Goal: Information Seeking & Learning: Compare options

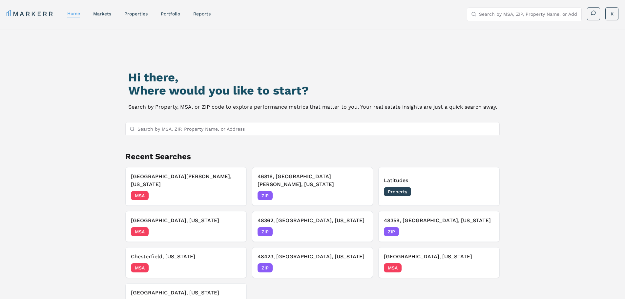
click at [190, 128] on input "Search by MSA, ZIP, Property Name, or Address" at bounding box center [316, 128] width 358 height 13
click at [171, 14] on link "Portfolio" at bounding box center [170, 13] width 19 height 5
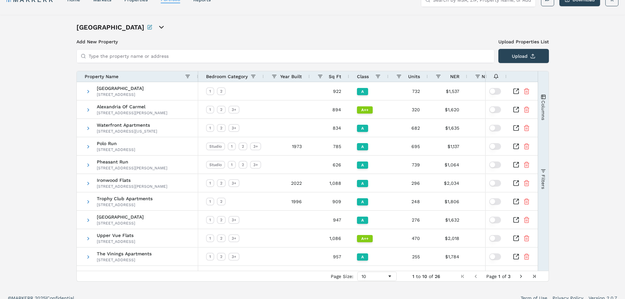
scroll to position [22, 0]
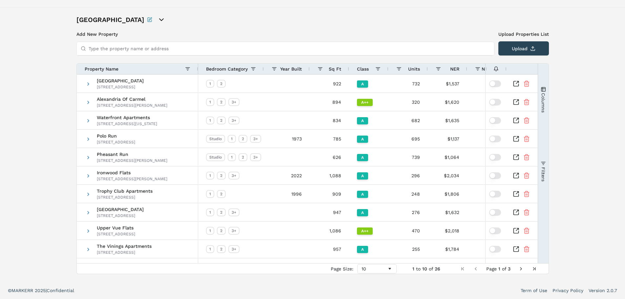
click at [521, 268] on span "Next Page" at bounding box center [520, 268] width 5 height 5
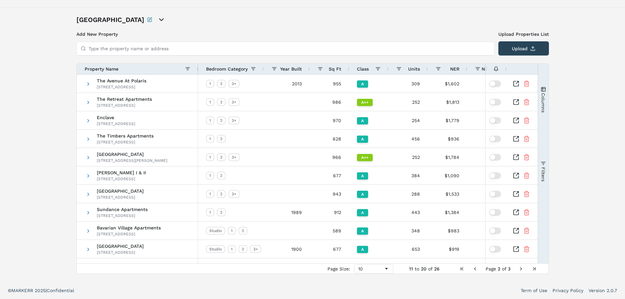
click at [519, 268] on span "Next Page" at bounding box center [520, 268] width 5 height 5
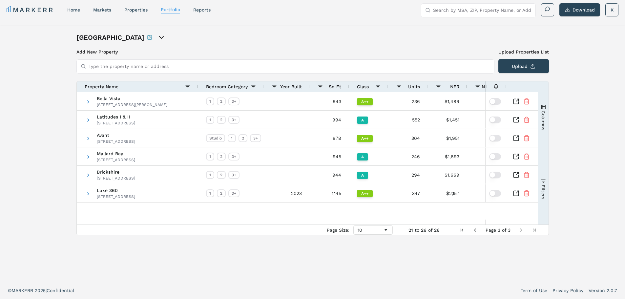
scroll to position [4, 0]
click at [107, 134] on span "Avant" at bounding box center [116, 135] width 38 height 5
click at [517, 137] on icon "Inspect Comparable" at bounding box center [517, 136] width 3 height 3
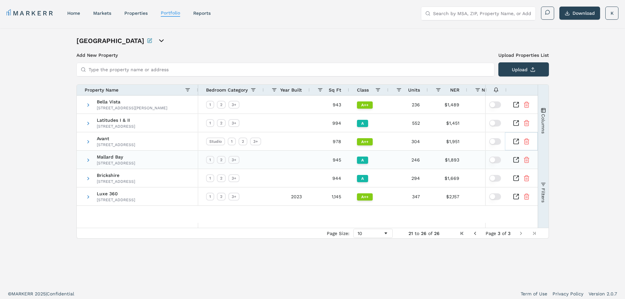
scroll to position [0, 0]
click at [474, 234] on span "Previous Page" at bounding box center [474, 233] width 5 height 5
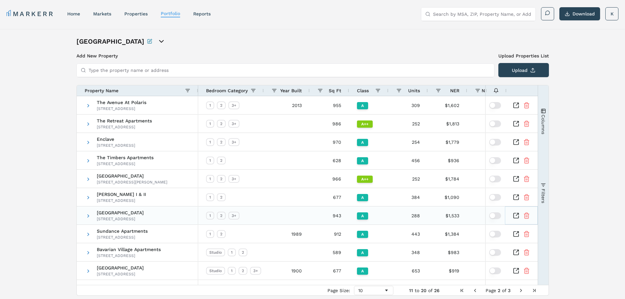
click at [517, 215] on icon "Inspect Comparable" at bounding box center [515, 215] width 7 height 7
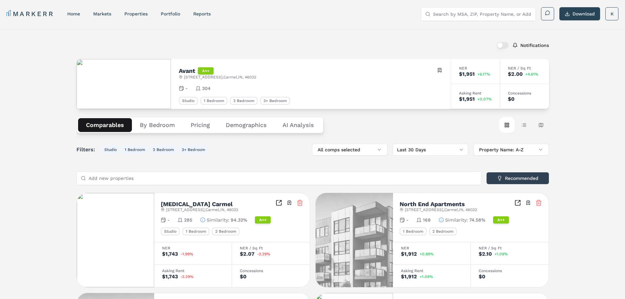
click at [203, 124] on button "Pricing" at bounding box center [200, 125] width 35 height 14
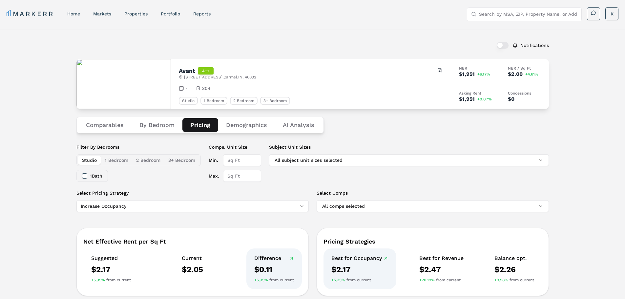
click at [249, 124] on button "Demographics" at bounding box center [246, 125] width 57 height 14
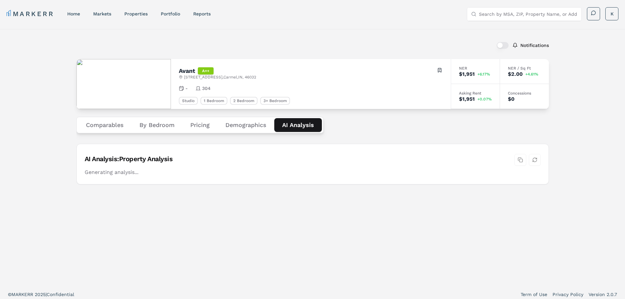
click at [298, 122] on Analysis "AI Analysis" at bounding box center [298, 125] width 48 height 14
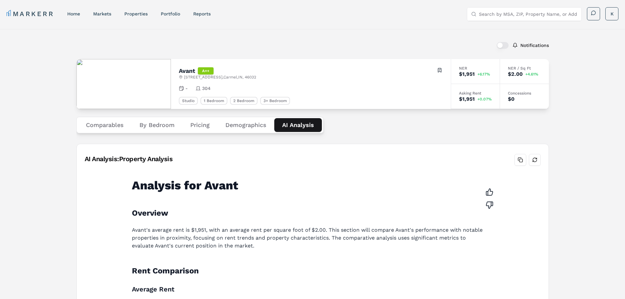
click at [107, 126] on button "Comparables" at bounding box center [104, 125] width 53 height 14
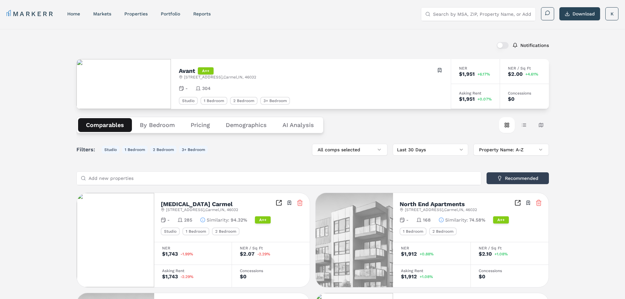
click at [189, 126] on button "Pricing" at bounding box center [200, 125] width 35 height 14
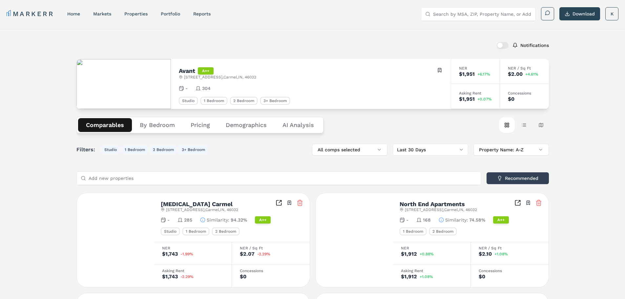
click at [110, 127] on button "Comparables" at bounding box center [105, 125] width 54 height 14
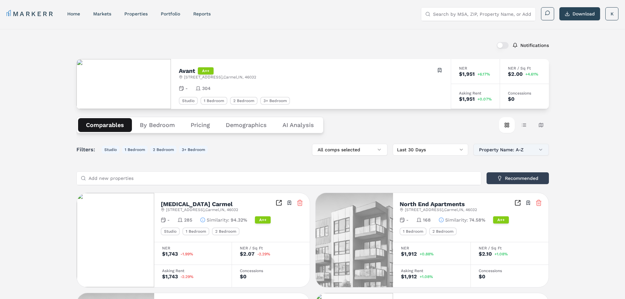
click at [515, 149] on button "Property Name: A-Z" at bounding box center [510, 150] width 75 height 12
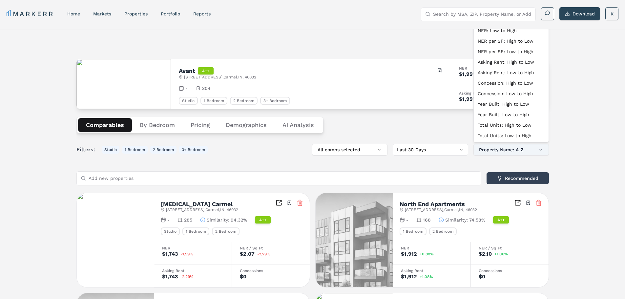
click at [515, 149] on button "Property Name: A-Z" at bounding box center [510, 150] width 75 height 12
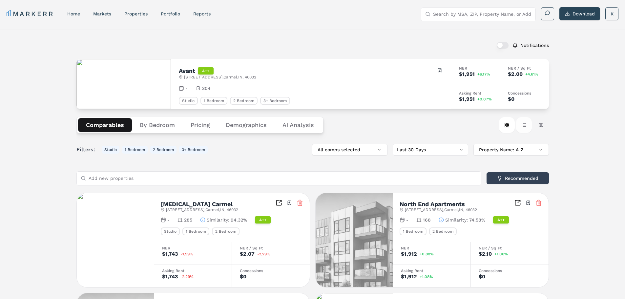
click at [523, 124] on button "Table view" at bounding box center [524, 125] width 16 height 16
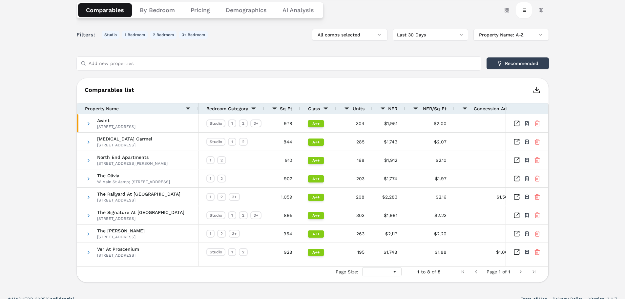
scroll to position [123, 0]
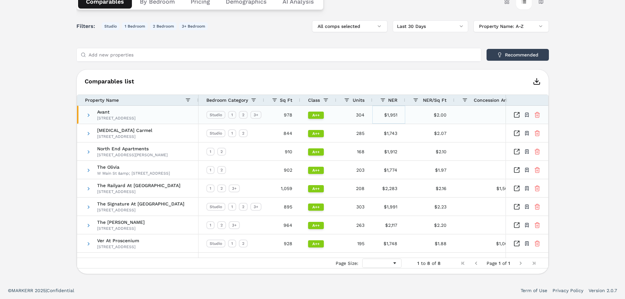
click at [387, 118] on div "$1,951" at bounding box center [388, 115] width 33 height 18
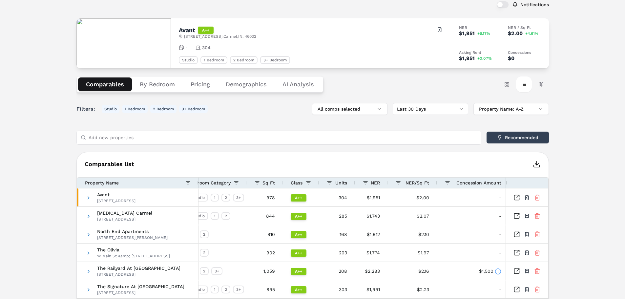
scroll to position [0, 0]
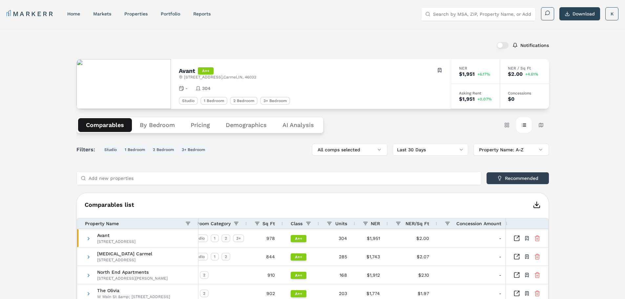
click at [120, 126] on button "Comparables" at bounding box center [105, 125] width 54 height 14
click at [505, 124] on button "Card view" at bounding box center [507, 125] width 16 height 16
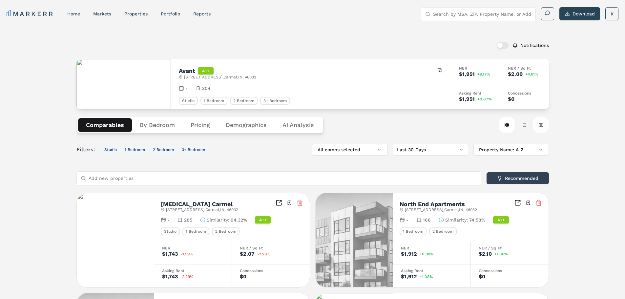
click at [542, 124] on button "Map view" at bounding box center [541, 125] width 16 height 16
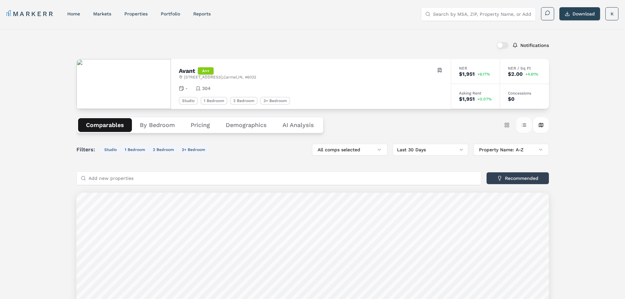
click at [523, 122] on button "Table view" at bounding box center [524, 125] width 16 height 16
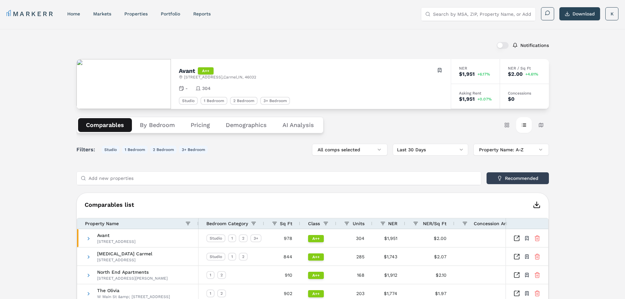
click at [305, 123] on Analysis "AI Analysis" at bounding box center [297, 125] width 47 height 14
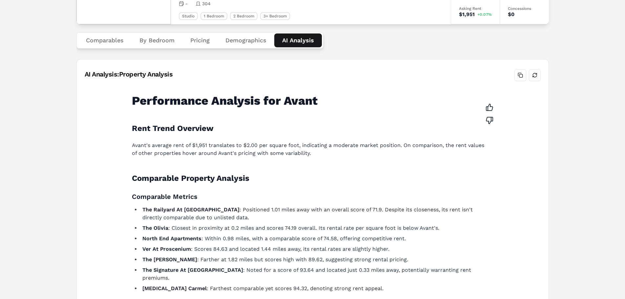
scroll to position [56, 0]
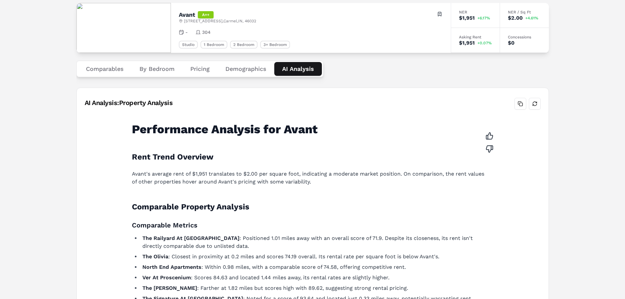
click at [300, 69] on Analysis "AI Analysis" at bounding box center [298, 69] width 48 height 14
click at [532, 103] on button "Refresh analysis" at bounding box center [534, 104] width 12 height 12
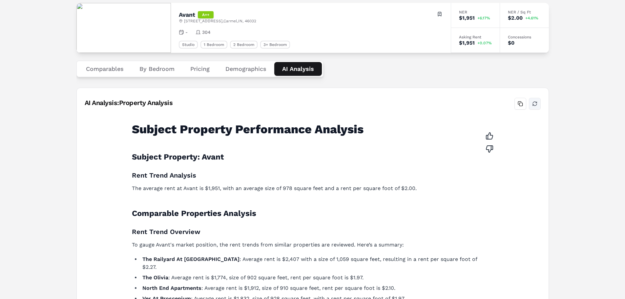
click at [535, 100] on button "Refresh analysis" at bounding box center [534, 104] width 12 height 12
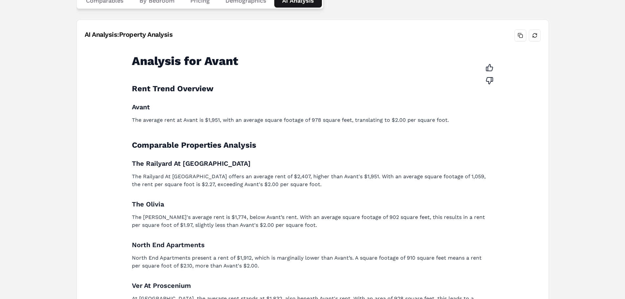
scroll to position [23, 0]
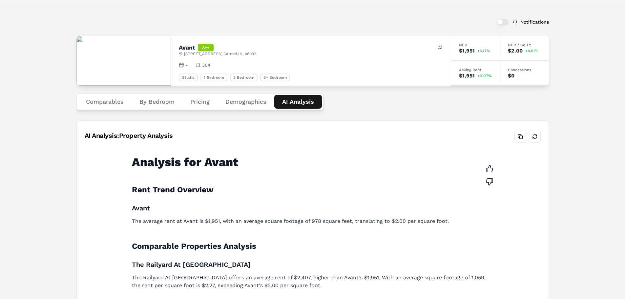
click at [109, 99] on button "Comparables" at bounding box center [104, 102] width 53 height 14
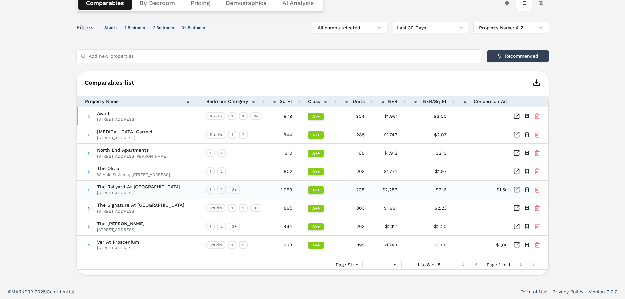
scroll to position [123, 0]
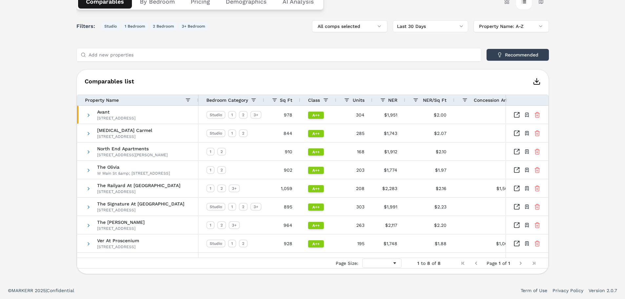
click at [534, 80] on icon "button" at bounding box center [536, 81] width 8 height 8
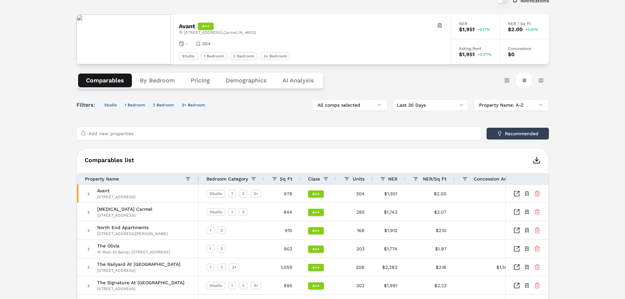
scroll to position [0, 0]
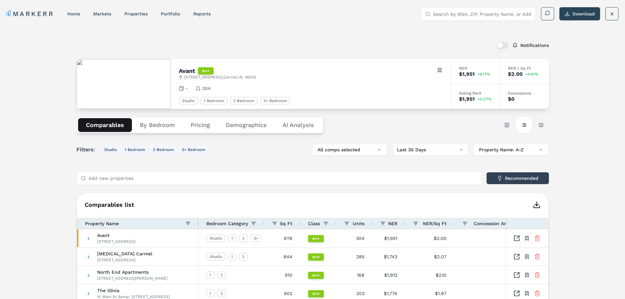
click at [198, 125] on button "Pricing" at bounding box center [200, 125] width 35 height 14
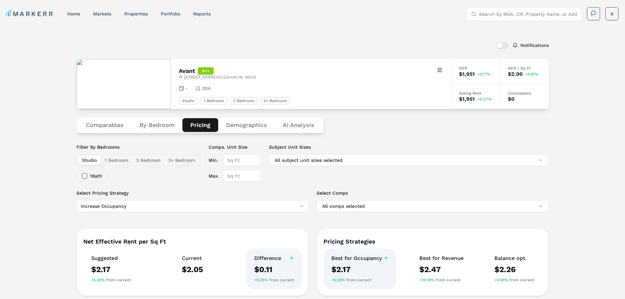
click at [313, 124] on Analysis "AI Analysis" at bounding box center [298, 125] width 47 height 14
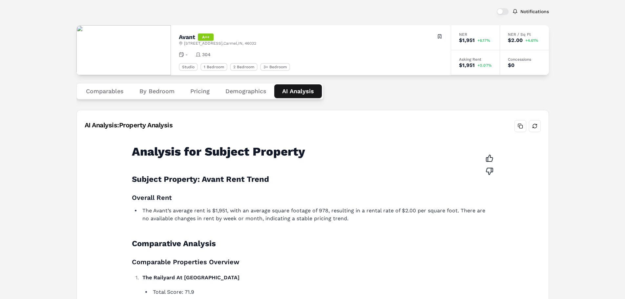
scroll to position [33, 0]
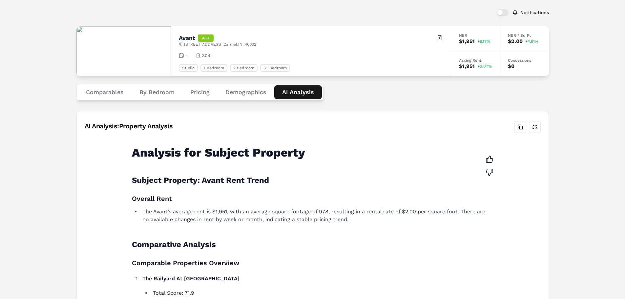
click at [533, 125] on button "Refresh analysis" at bounding box center [534, 127] width 12 height 12
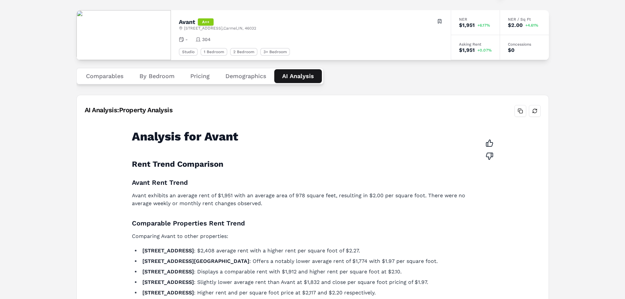
scroll to position [0, 0]
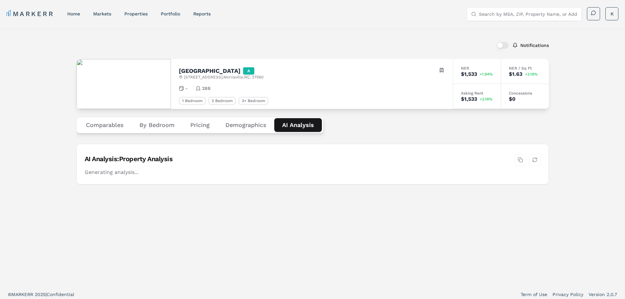
click at [294, 122] on Analysis "AI Analysis" at bounding box center [298, 125] width 48 height 14
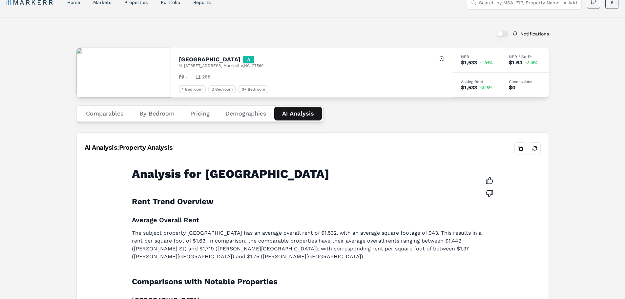
scroll to position [6, 0]
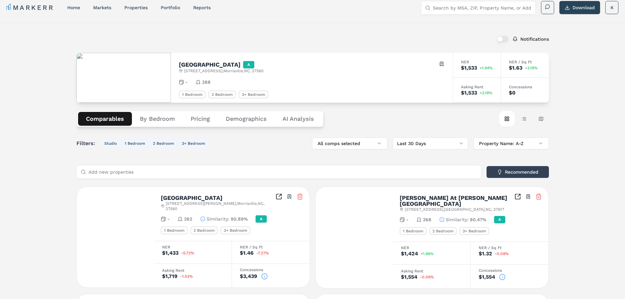
click at [107, 115] on button "Comparables" at bounding box center [105, 119] width 54 height 14
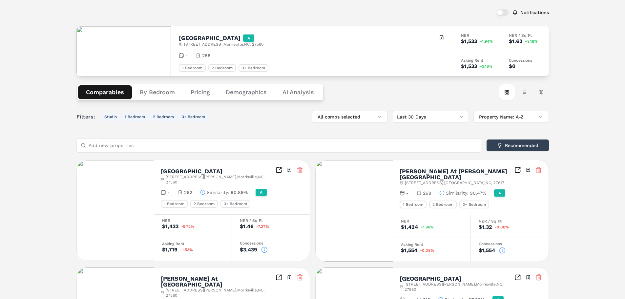
scroll to position [66, 0]
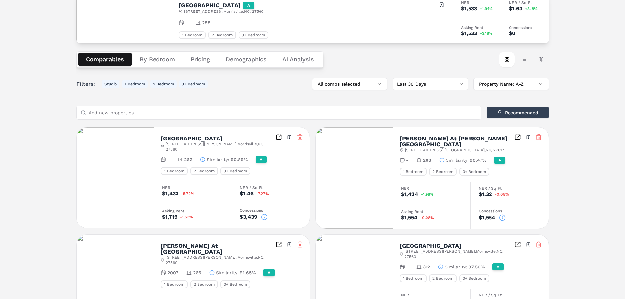
click at [265, 213] on icon at bounding box center [264, 216] width 7 height 7
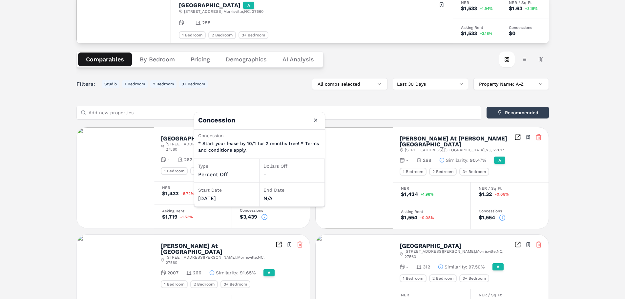
click at [501, 214] on icon at bounding box center [502, 217] width 7 height 7
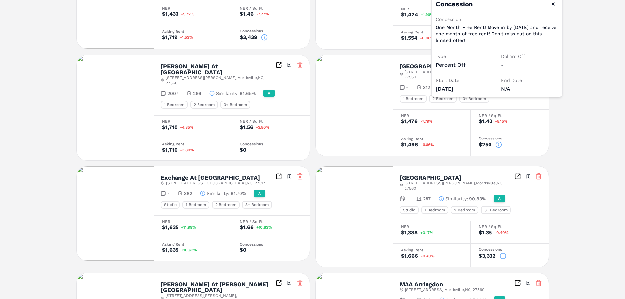
scroll to position [295, 0]
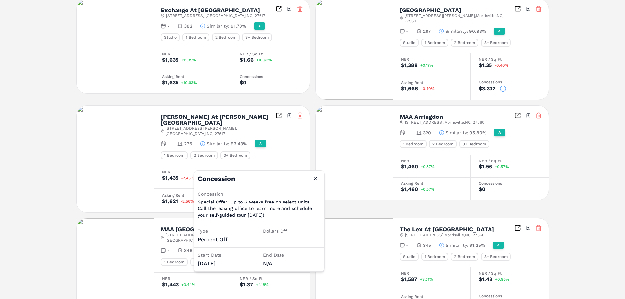
scroll to position [420, 0]
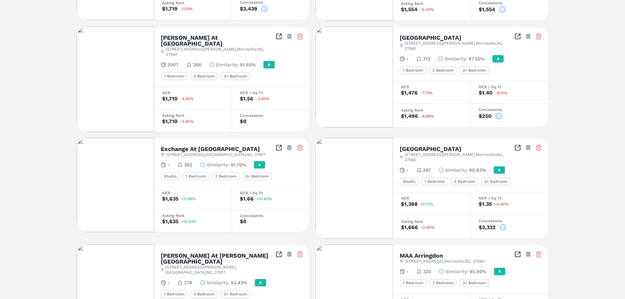
scroll to position [158, 0]
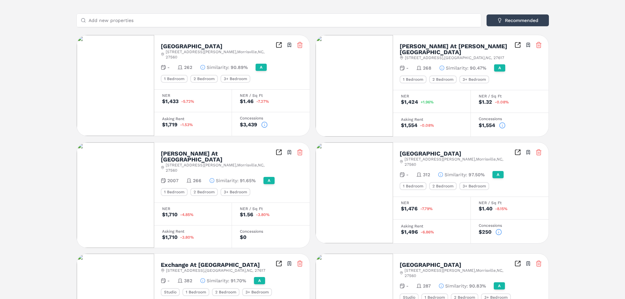
click at [262, 122] on circle at bounding box center [264, 125] width 6 height 6
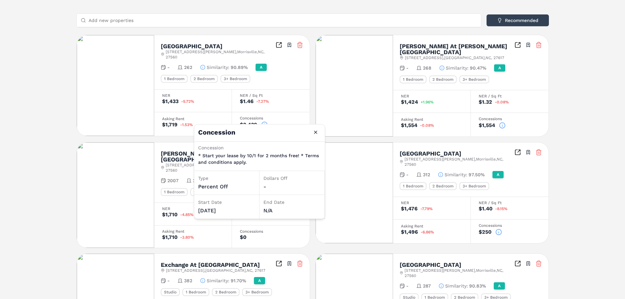
click at [582, 110] on div "Notifications Avellan Springs A 4551 Crown Pkwy , Morrisville , NC , 27560 Togg…" at bounding box center [312, 225] width 625 height 709
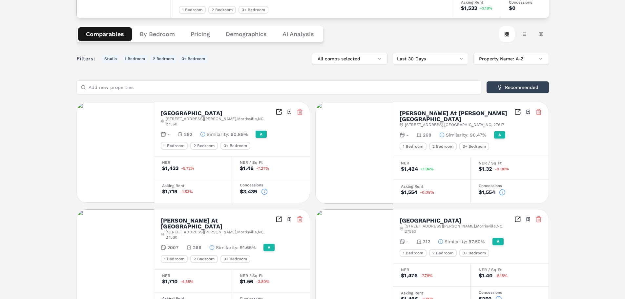
scroll to position [0, 0]
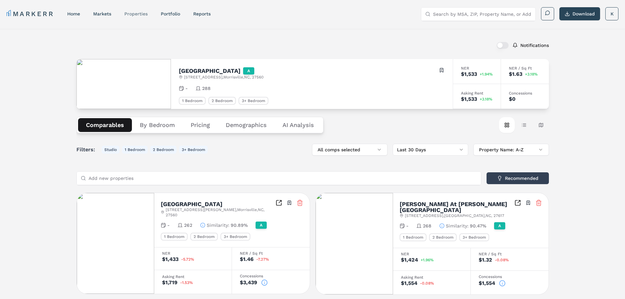
click at [142, 13] on link "properties" at bounding box center [135, 13] width 23 height 5
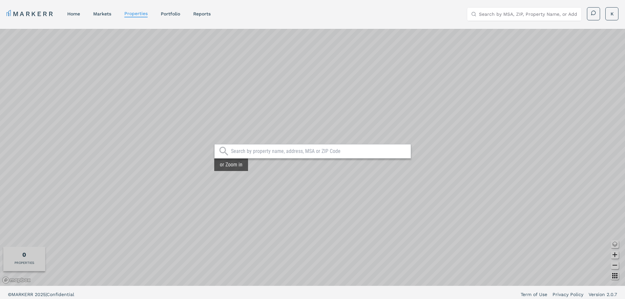
click at [248, 150] on input "text" at bounding box center [319, 151] width 176 height 7
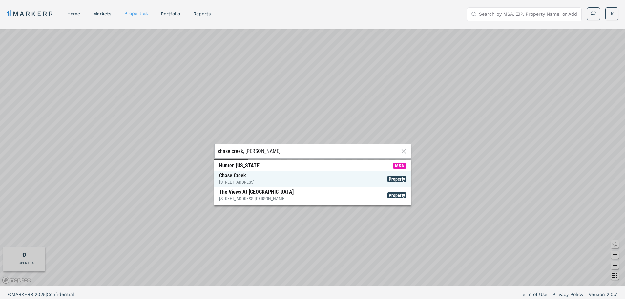
type input "chase creek, hunt"
click at [248, 180] on div "112 Mountain Flat Dr, Huntsville" at bounding box center [236, 182] width 35 height 7
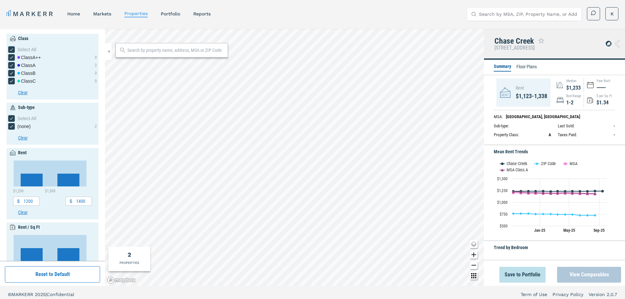
click at [583, 277] on button "View Comparables" at bounding box center [589, 275] width 64 height 16
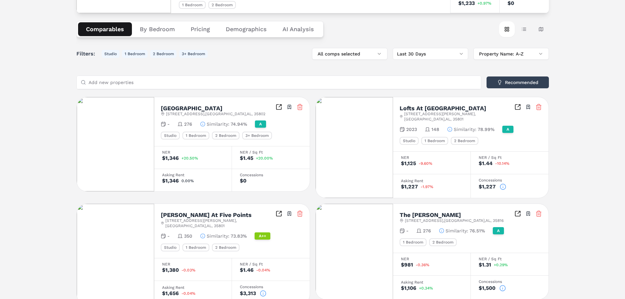
scroll to position [98, 0]
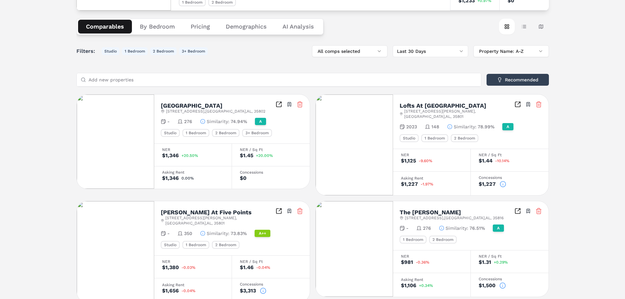
click at [502, 181] on icon at bounding box center [502, 184] width 7 height 7
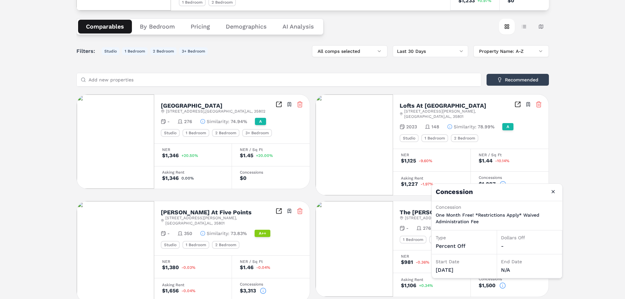
click at [594, 155] on div "Notifications Chase Creek A 112 Mountain Flat Dr , Huntsville , AL , 35811 Togg…" at bounding box center [312, 277] width 625 height 694
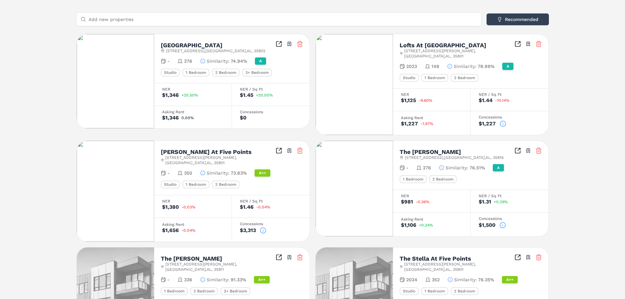
scroll to position [164, 0]
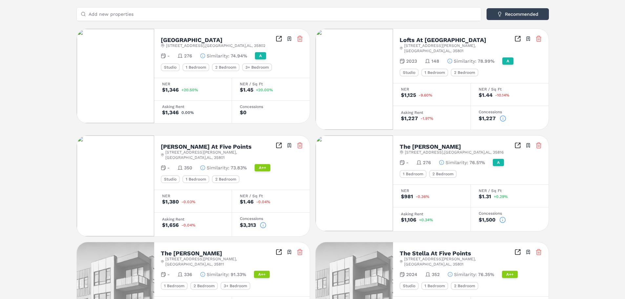
click at [262, 222] on circle at bounding box center [263, 225] width 6 height 6
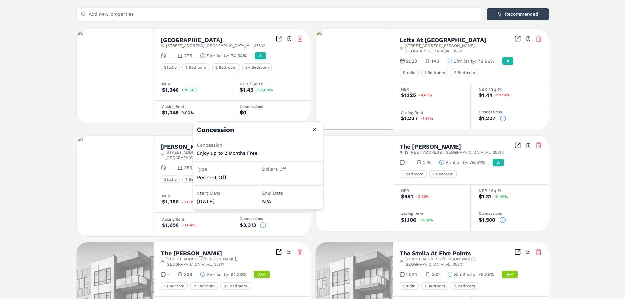
click at [500, 217] on circle at bounding box center [502, 220] width 6 height 6
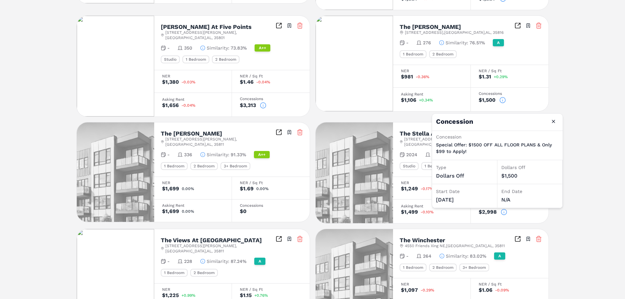
scroll to position [295, 0]
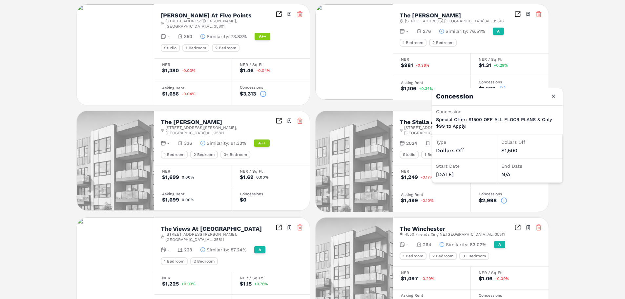
click at [503, 197] on icon at bounding box center [503, 200] width 7 height 7
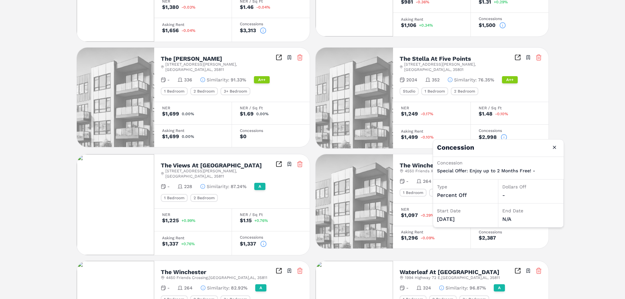
scroll to position [361, 0]
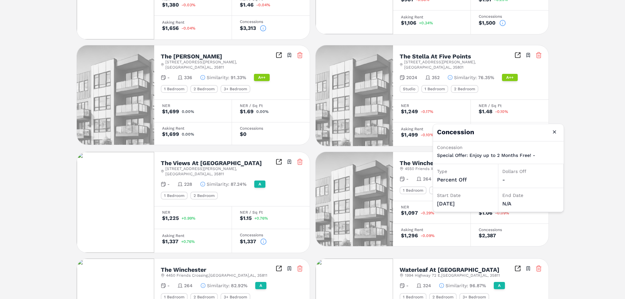
drag, startPoint x: 580, startPoint y: 222, endPoint x: 576, endPoint y: 220, distance: 4.0
click at [579, 222] on div "Notifications Chase Creek A 112 Mountain Flat Dr , Huntsville , AL , 35811 Togg…" at bounding box center [312, 15] width 625 height 694
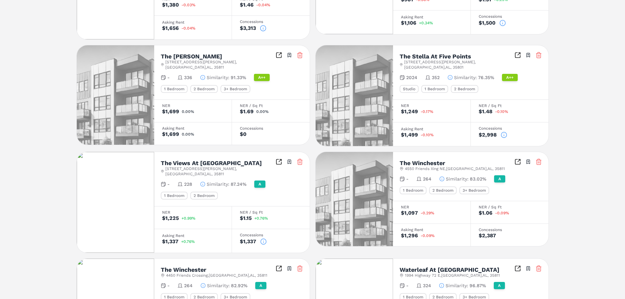
click at [262, 238] on icon at bounding box center [263, 241] width 7 height 7
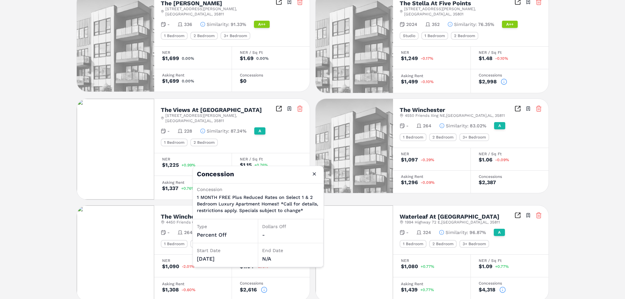
scroll to position [420, 0]
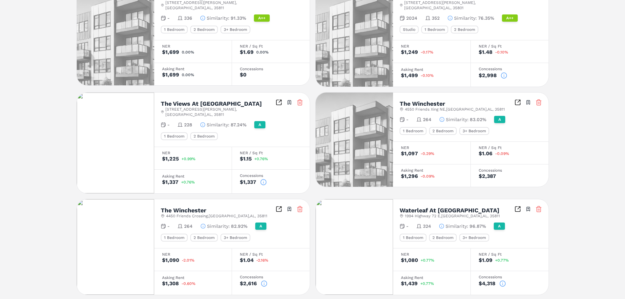
click at [501, 280] on icon at bounding box center [502, 283] width 7 height 7
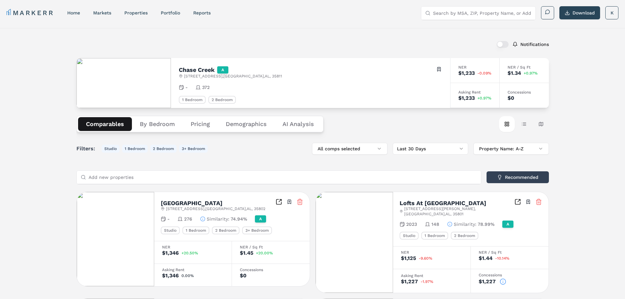
scroll to position [0, 0]
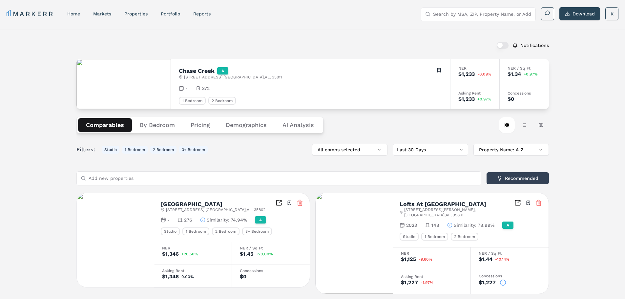
click at [292, 123] on Analysis "AI Analysis" at bounding box center [297, 125] width 47 height 14
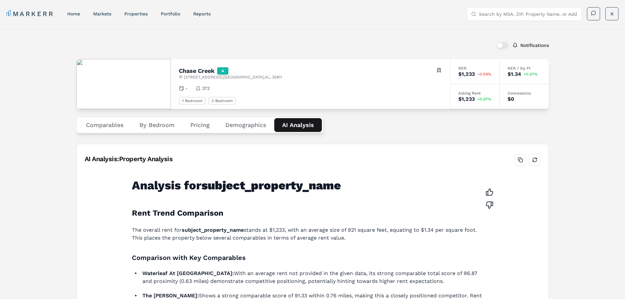
click at [308, 124] on Analysis "AI Analysis" at bounding box center [298, 125] width 48 height 14
click at [300, 125] on Analysis "AI Analysis" at bounding box center [298, 125] width 48 height 14
click at [249, 124] on button "Demographics" at bounding box center [245, 125] width 57 height 14
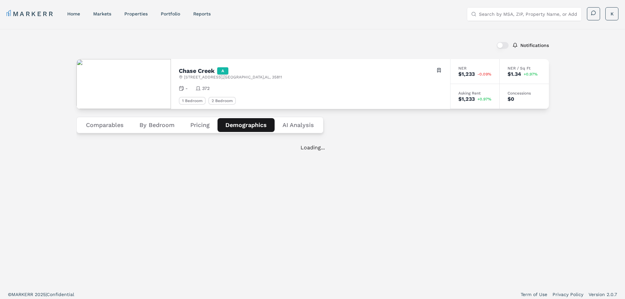
click at [287, 121] on Analysis "AI Analysis" at bounding box center [297, 125] width 47 height 14
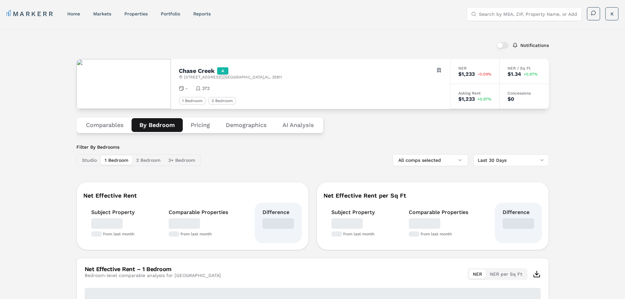
click at [154, 125] on button "By Bedroom" at bounding box center [156, 125] width 51 height 14
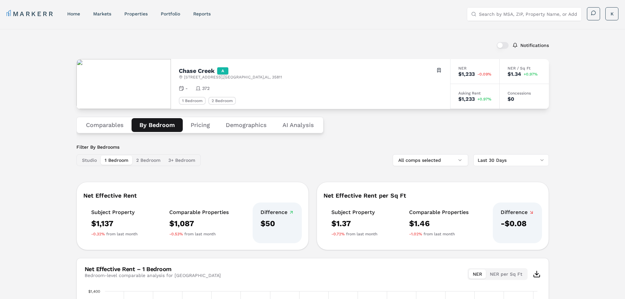
click at [202, 125] on button "Pricing" at bounding box center [200, 125] width 35 height 14
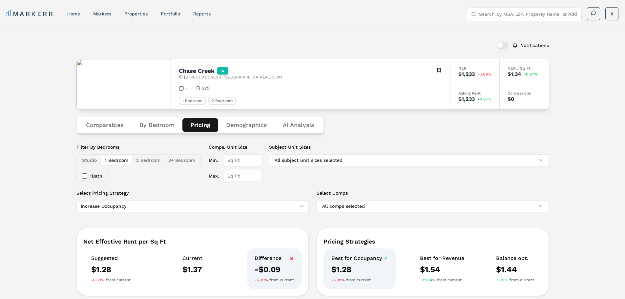
click at [126, 124] on button "Comparables" at bounding box center [104, 125] width 53 height 14
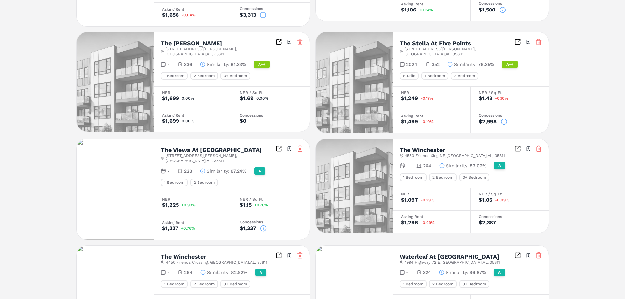
scroll to position [420, 0]
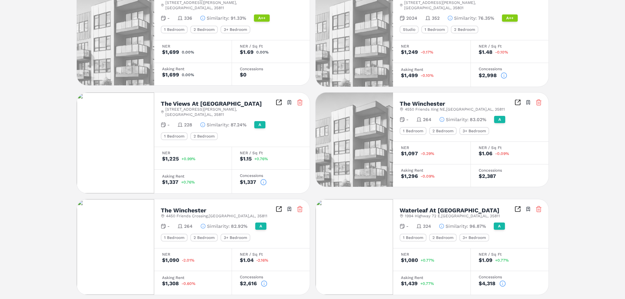
click at [501, 280] on icon at bounding box center [502, 283] width 7 height 7
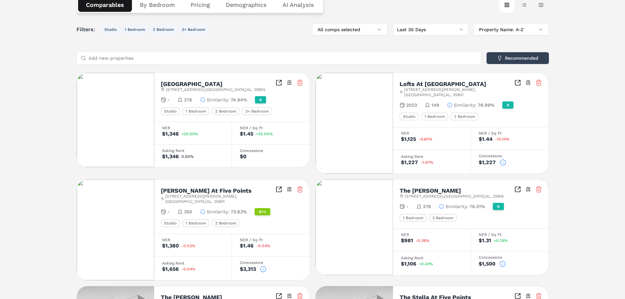
scroll to position [0, 0]
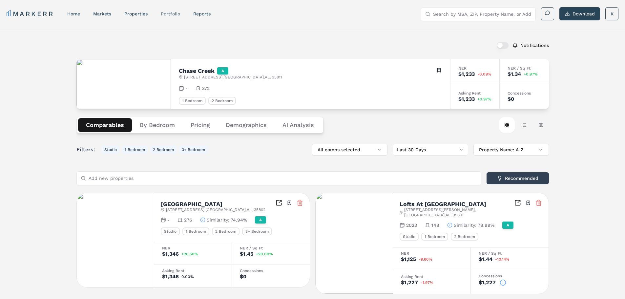
click at [177, 13] on link "Portfolio" at bounding box center [170, 13] width 19 height 5
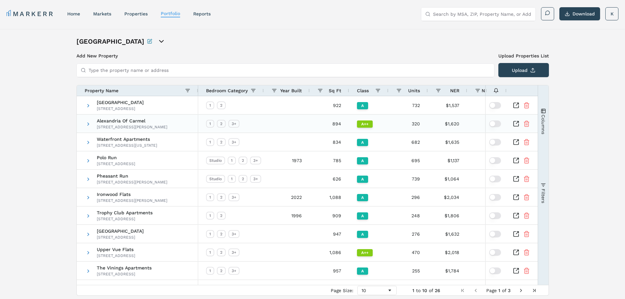
click at [517, 123] on icon "Inspect Comparable" at bounding box center [515, 123] width 7 height 7
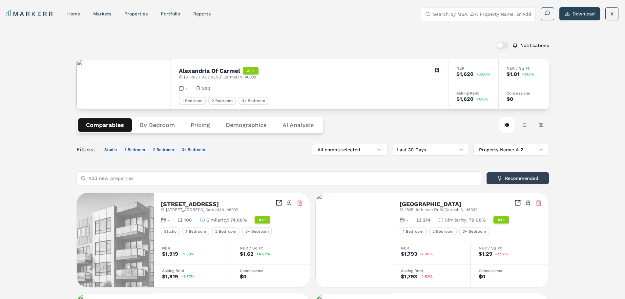
click at [300, 203] on icon at bounding box center [299, 202] width 7 height 7
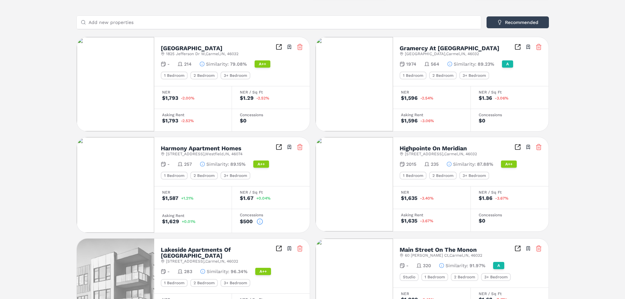
scroll to position [88, 0]
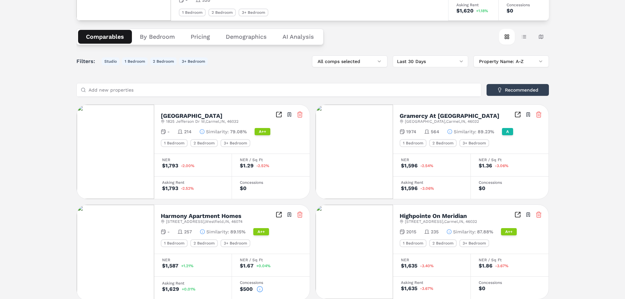
click at [300, 113] on icon at bounding box center [299, 114] width 7 height 7
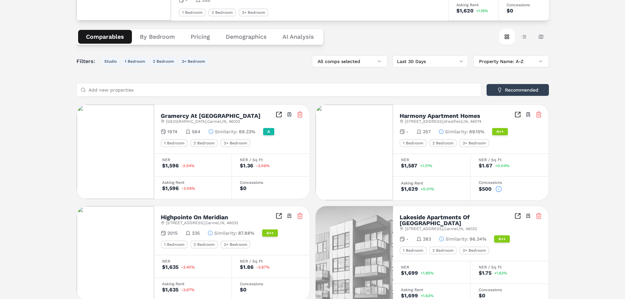
click at [417, 90] on input "Add new properties" at bounding box center [283, 89] width 388 height 13
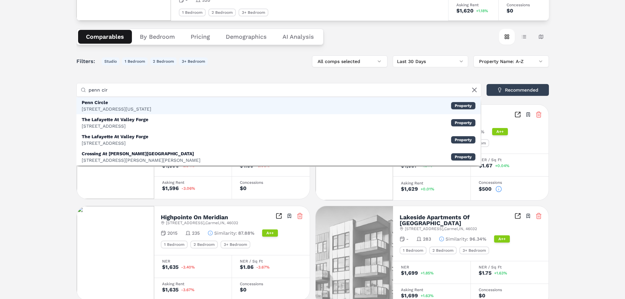
type input "penn cir"
click at [143, 104] on div "Penn Circle" at bounding box center [117, 102] width 70 height 7
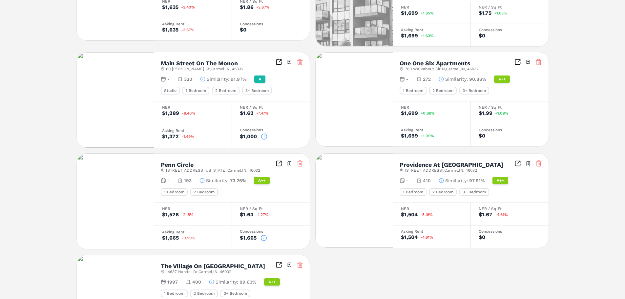
scroll to position [417, 0]
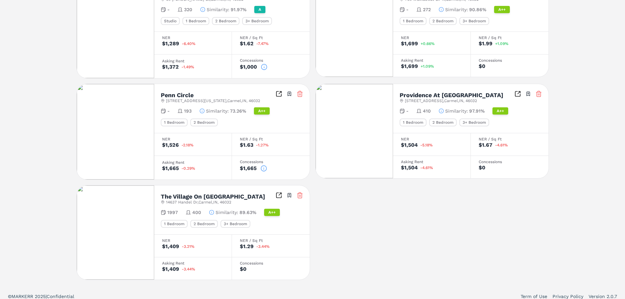
click at [300, 195] on line at bounding box center [300, 196] width 0 height 2
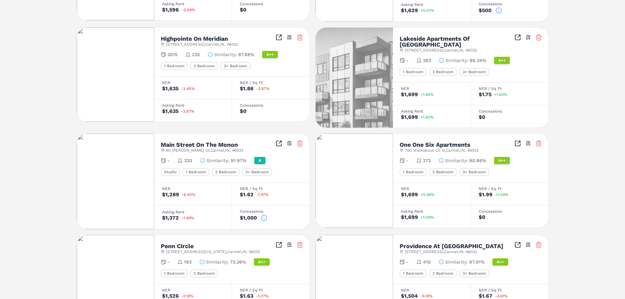
scroll to position [252, 0]
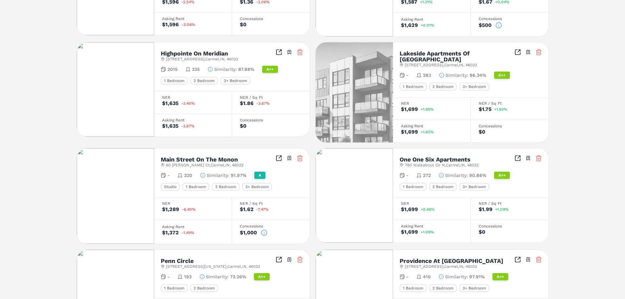
click at [298, 155] on icon at bounding box center [299, 158] width 7 height 7
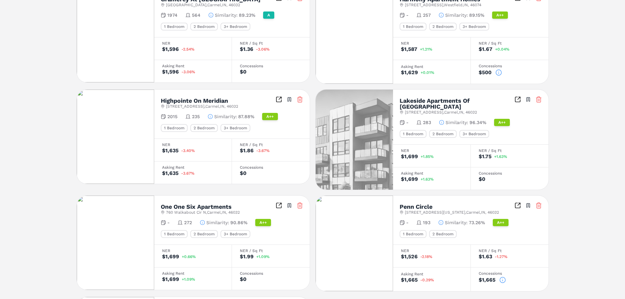
scroll to position [153, 0]
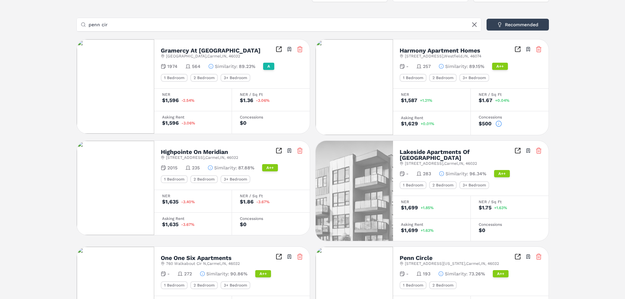
click at [537, 48] on icon at bounding box center [538, 49] width 7 height 7
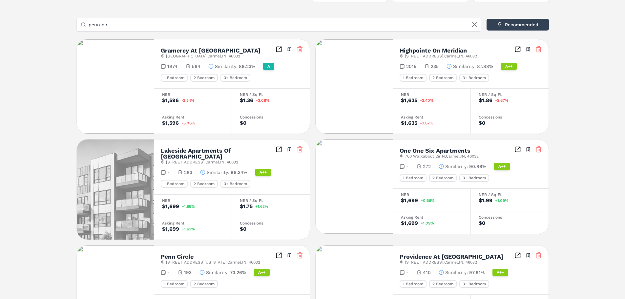
click at [299, 49] on line at bounding box center [299, 50] width 0 height 2
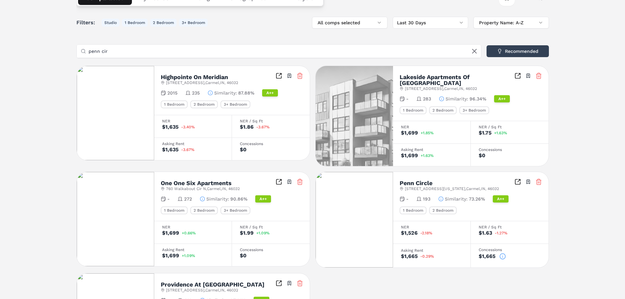
scroll to position [22, 0]
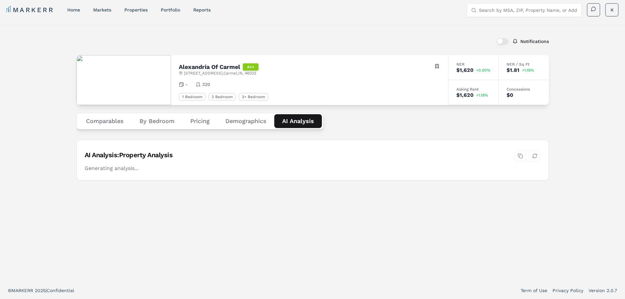
click at [298, 101] on div "Notifications Alexandria Of Carmel A++ 1411 Fairfax Manor Dr , Carmel , IN , 46…" at bounding box center [312, 153] width 472 height 241
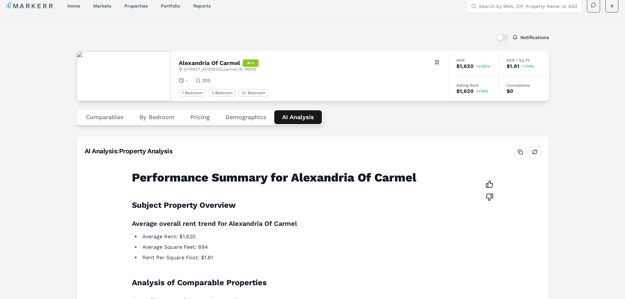
scroll to position [0, 0]
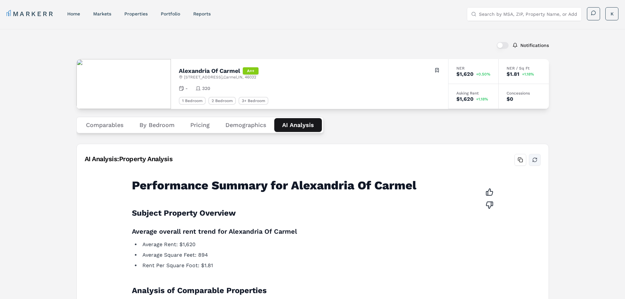
click at [537, 158] on button "Refresh analysis" at bounding box center [534, 160] width 12 height 12
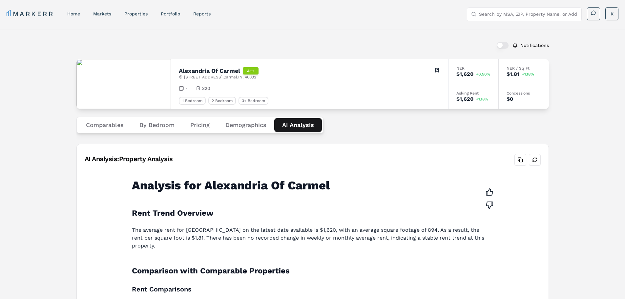
click at [206, 124] on button "Pricing" at bounding box center [199, 125] width 35 height 14
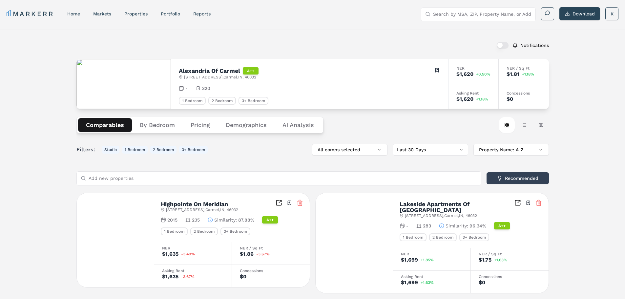
click at [110, 124] on button "Comparables" at bounding box center [105, 125] width 54 height 14
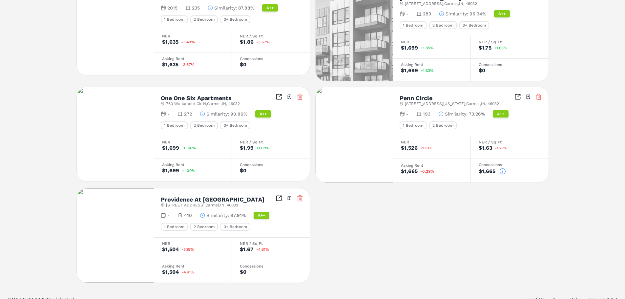
scroll to position [215, 0]
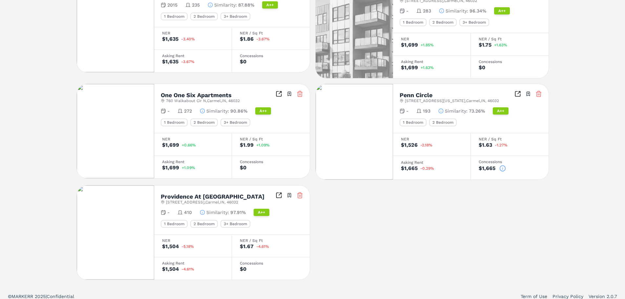
click at [501, 165] on icon at bounding box center [502, 168] width 7 height 7
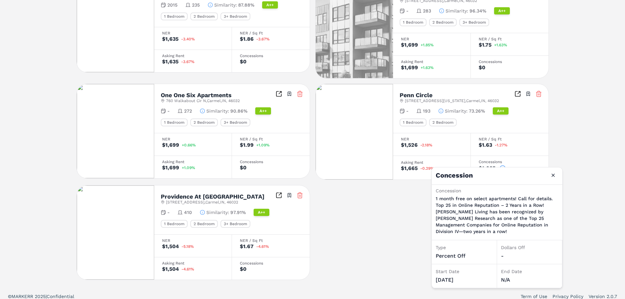
click at [416, 208] on div "Highpointe On Meridian 13415 Highpointe Blvd , Carmel , IN , 46032 Toggle portf…" at bounding box center [312, 129] width 472 height 302
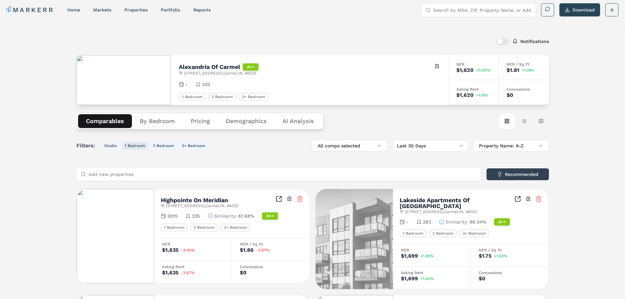
scroll to position [0, 0]
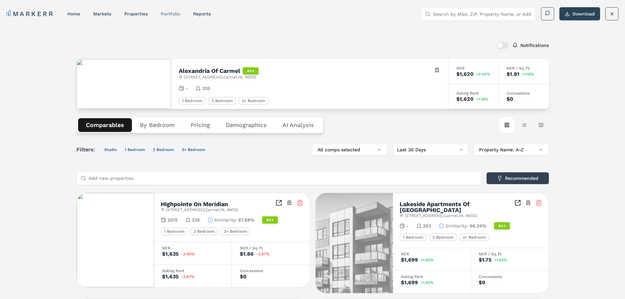
click at [177, 12] on link "Portfolio" at bounding box center [170, 13] width 19 height 5
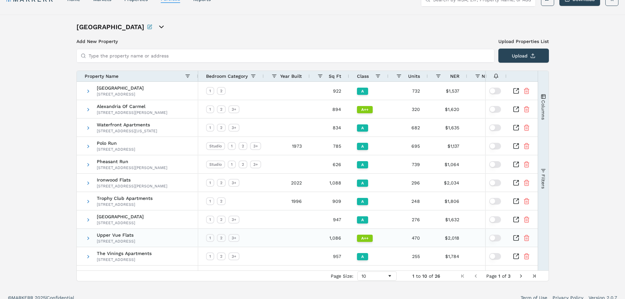
scroll to position [22, 0]
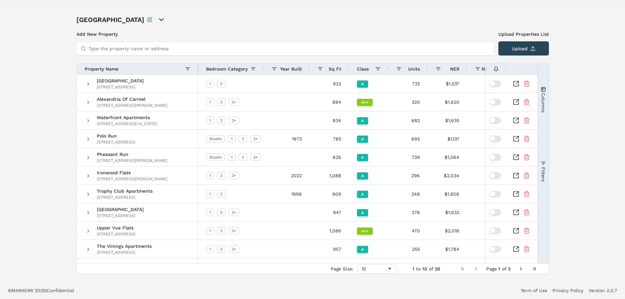
click at [519, 267] on span "Next Page" at bounding box center [520, 268] width 5 height 5
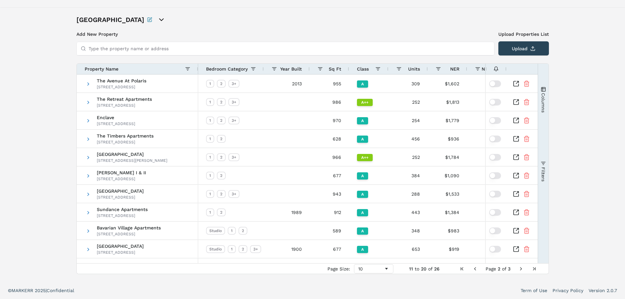
click at [520, 269] on span "Next Page" at bounding box center [520, 268] width 5 height 5
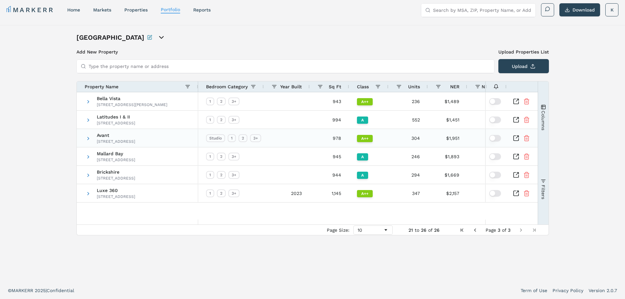
click at [516, 136] on icon "Inspect Comparable" at bounding box center [515, 138] width 7 height 7
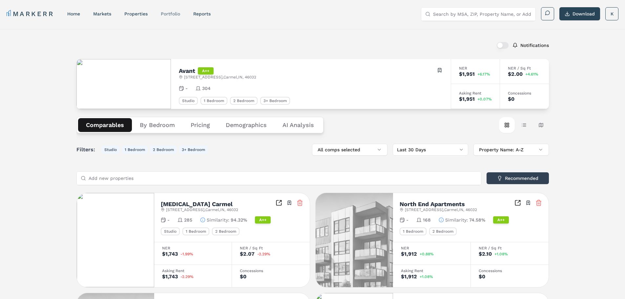
click at [174, 12] on link "Portfolio" at bounding box center [170, 13] width 19 height 5
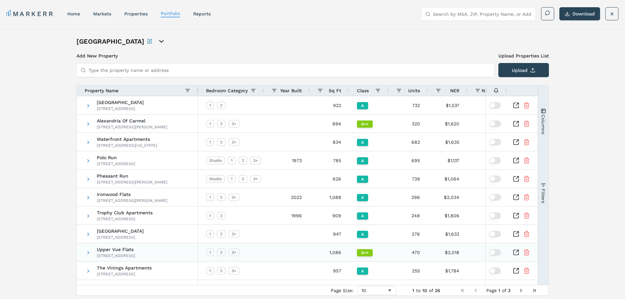
click at [517, 251] on icon "Inspect Comparable" at bounding box center [515, 252] width 7 height 7
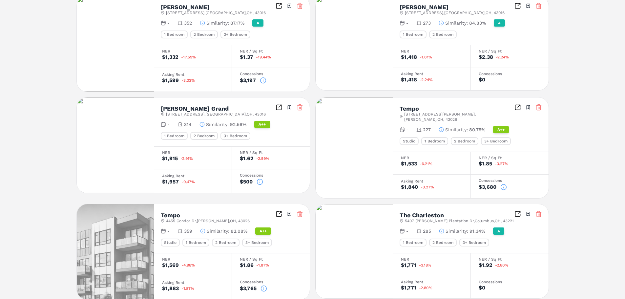
scroll to position [262, 0]
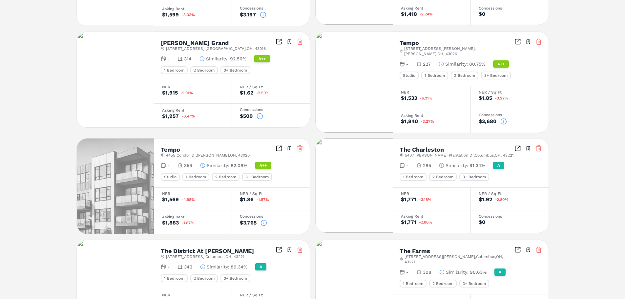
click at [503, 118] on icon at bounding box center [503, 121] width 7 height 7
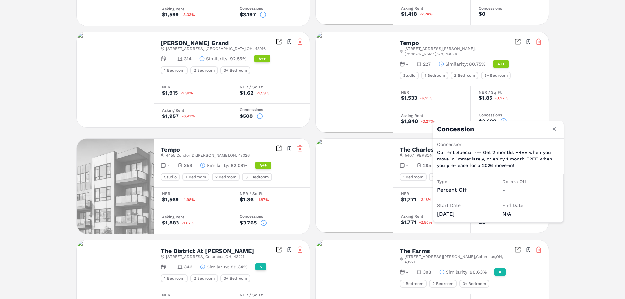
click at [265, 219] on icon at bounding box center [263, 222] width 7 height 7
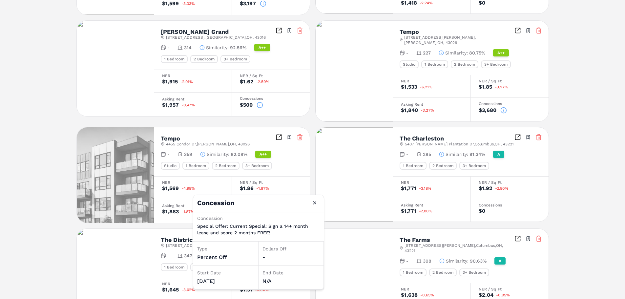
scroll to position [192, 0]
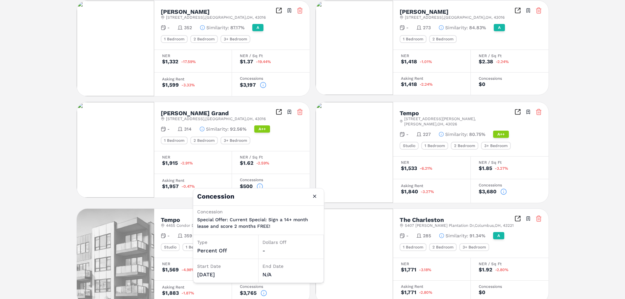
click at [263, 85] on icon at bounding box center [263, 85] width 0 height 1
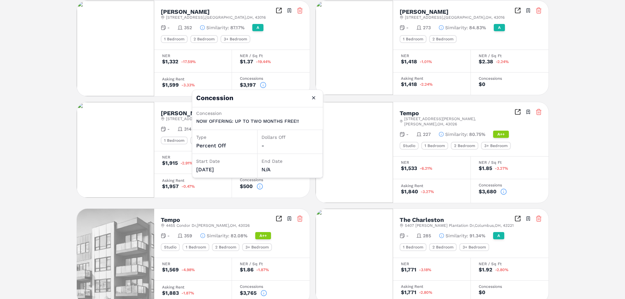
drag, startPoint x: 571, startPoint y: 80, endPoint x: 565, endPoint y: 80, distance: 5.9
click at [570, 80] on div "Notifications Upper Vue Flats A++ [STREET_ADDRESS] Toggle portfolio menu - 470 …" at bounding box center [312, 233] width 625 height 792
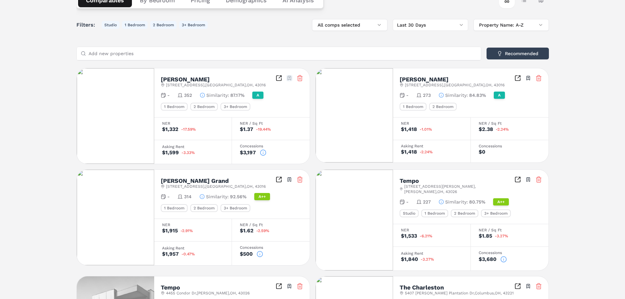
scroll to position [28, 0]
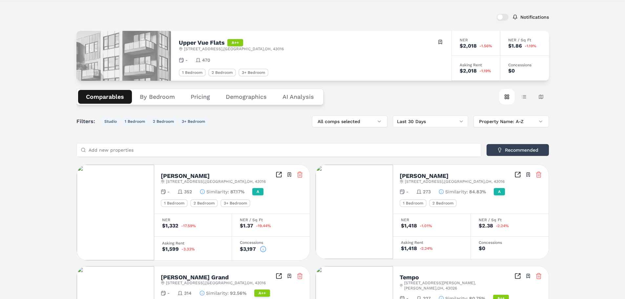
click at [189, 149] on input "Add new properties" at bounding box center [283, 149] width 388 height 13
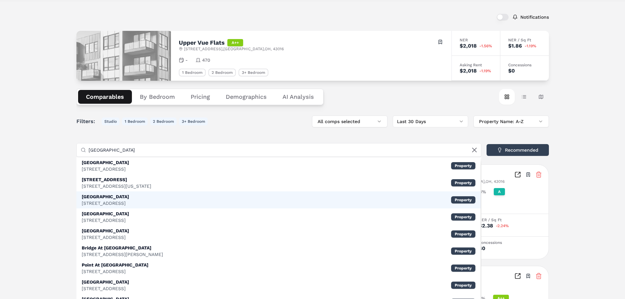
click at [128, 199] on div "[GEOGRAPHIC_DATA]" at bounding box center [105, 196] width 47 height 7
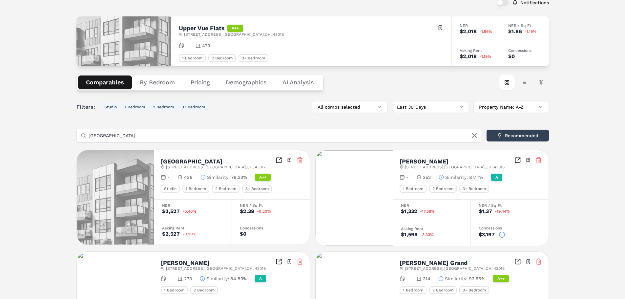
scroll to position [0, 0]
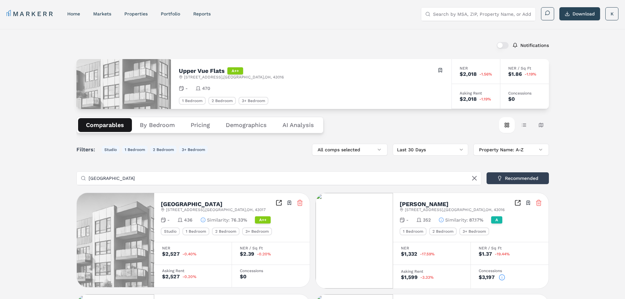
click at [147, 180] on input "[GEOGRAPHIC_DATA]" at bounding box center [283, 177] width 388 height 13
drag, startPoint x: 143, startPoint y: 179, endPoint x: 65, endPoint y: 175, distance: 77.8
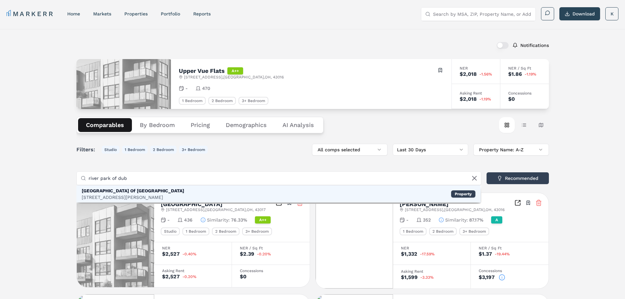
click at [111, 191] on div "[GEOGRAPHIC_DATA] Of [GEOGRAPHIC_DATA]" at bounding box center [133, 190] width 102 height 7
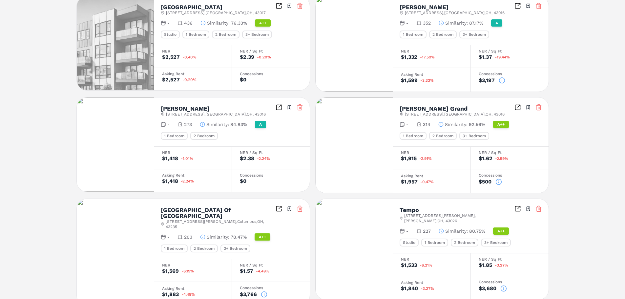
scroll to position [361, 0]
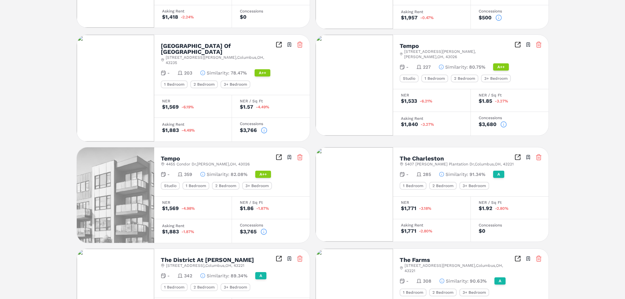
click at [264, 127] on icon at bounding box center [264, 130] width 7 height 7
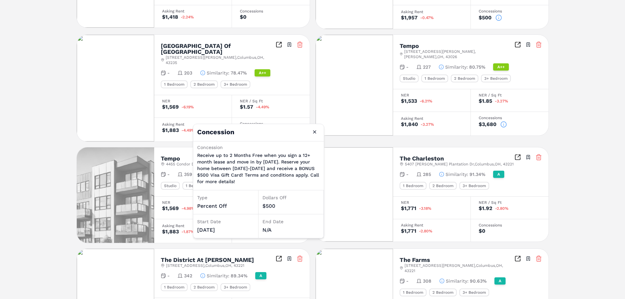
click at [29, 127] on div "Notifications Upper Vue Flats A++ [STREET_ADDRESS] Toggle portfolio menu - 470 …" at bounding box center [312, 117] width 625 height 899
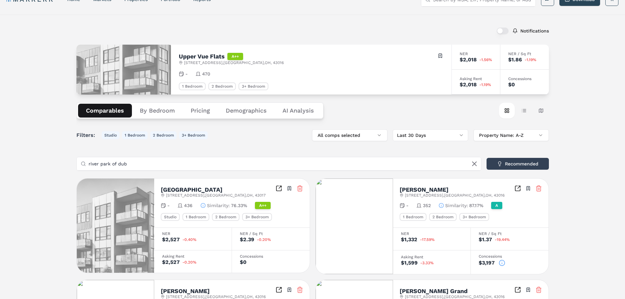
scroll to position [0, 0]
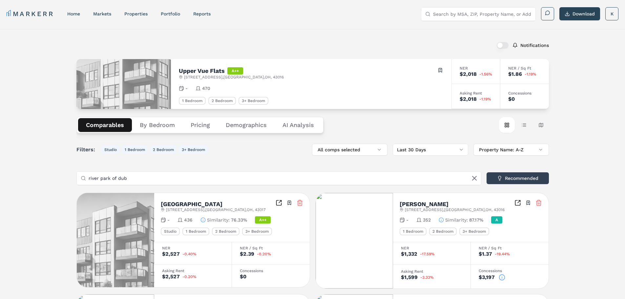
drag, startPoint x: 134, startPoint y: 180, endPoint x: 58, endPoint y: 174, distance: 75.9
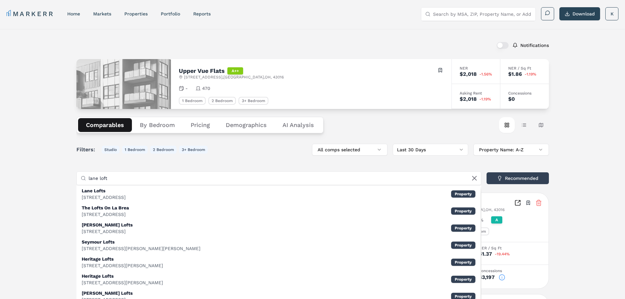
click at [113, 180] on input "lane loft" at bounding box center [283, 177] width 388 height 13
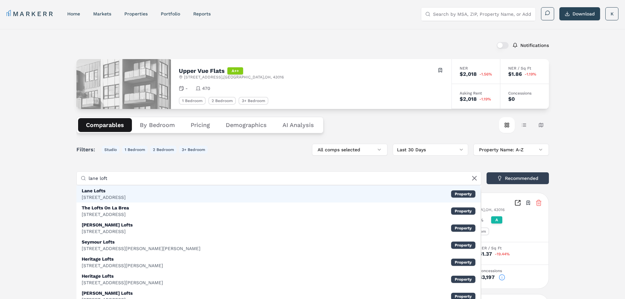
click at [117, 197] on div "[STREET_ADDRESS]" at bounding box center [104, 197] width 44 height 7
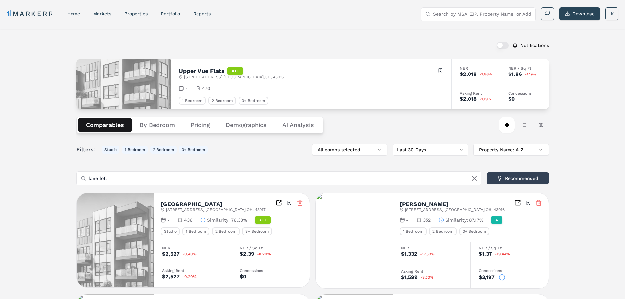
drag, startPoint x: 122, startPoint y: 180, endPoint x: 50, endPoint y: 180, distance: 71.8
click at [146, 177] on input "luxe at the highlands" at bounding box center [283, 177] width 388 height 13
drag, startPoint x: 149, startPoint y: 179, endPoint x: 143, endPoint y: 179, distance: 6.6
click at [144, 179] on input "luxe at the highlands" at bounding box center [283, 177] width 388 height 13
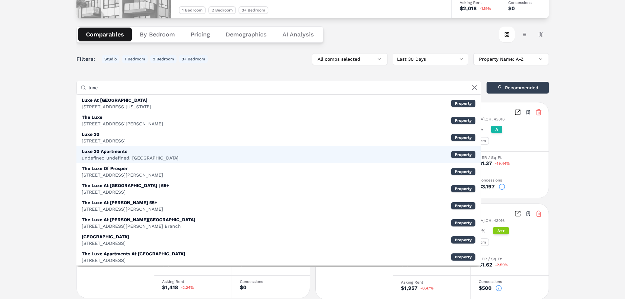
scroll to position [98, 0]
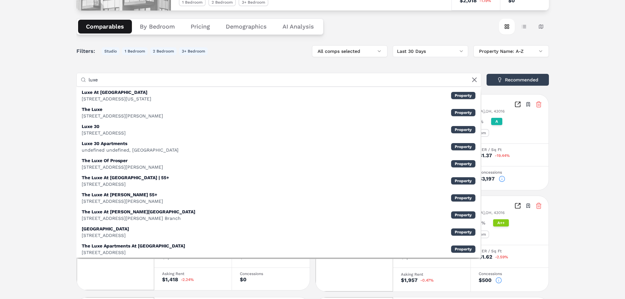
type input "luxe"
drag, startPoint x: 113, startPoint y: 78, endPoint x: 74, endPoint y: 72, distance: 39.4
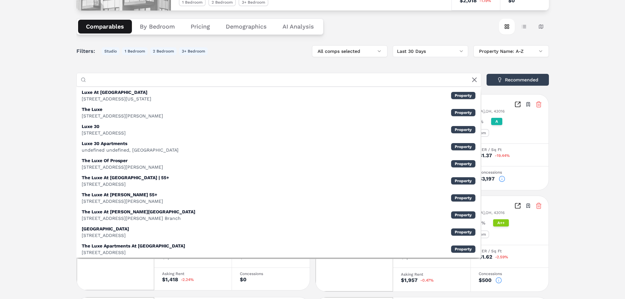
drag, startPoint x: 30, startPoint y: 131, endPoint x: 26, endPoint y: 129, distance: 4.3
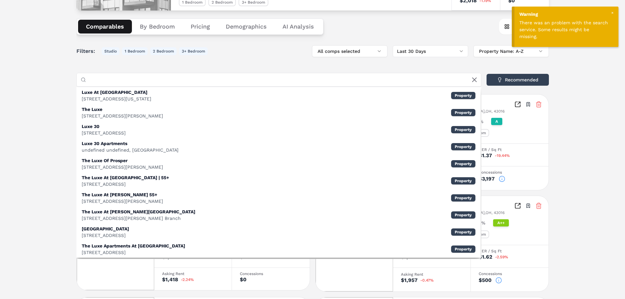
click at [129, 82] on input "Add new properties" at bounding box center [283, 79] width 388 height 13
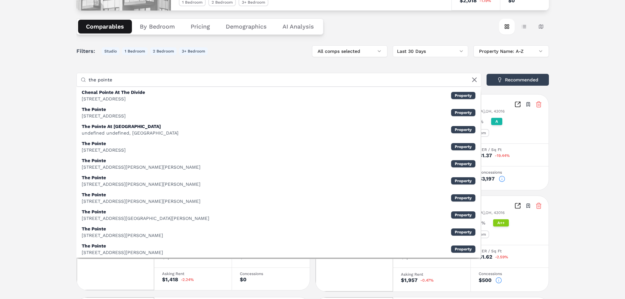
type input "the pointe"
click at [474, 77] on icon at bounding box center [474, 80] width 8 height 8
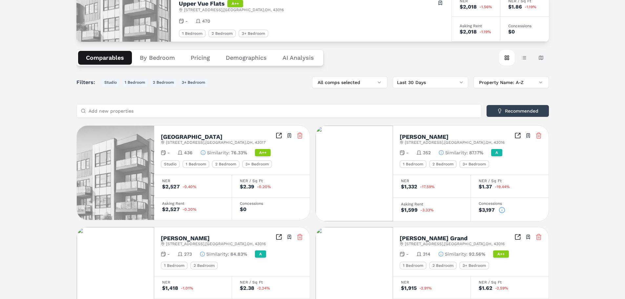
scroll to position [0, 0]
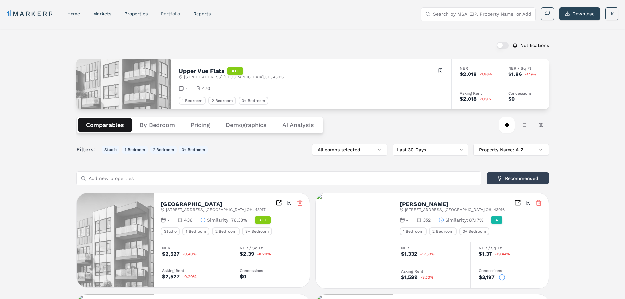
click at [170, 13] on link "Portfolio" at bounding box center [170, 13] width 19 height 5
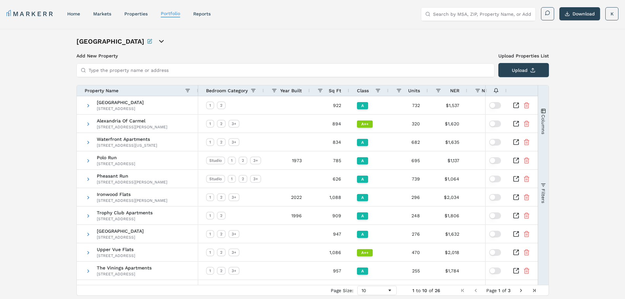
click at [128, 70] on input "Type the property name or address" at bounding box center [289, 70] width 401 height 13
click at [137, 13] on link "properties" at bounding box center [135, 13] width 23 height 5
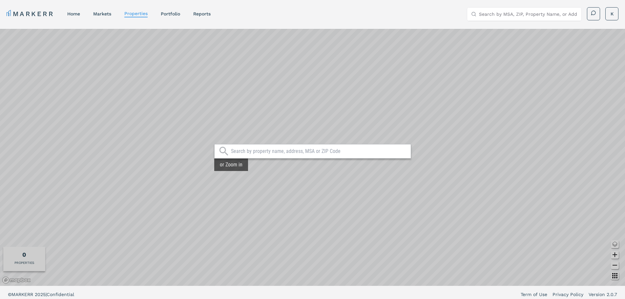
click at [239, 152] on input "text" at bounding box center [319, 151] width 176 height 7
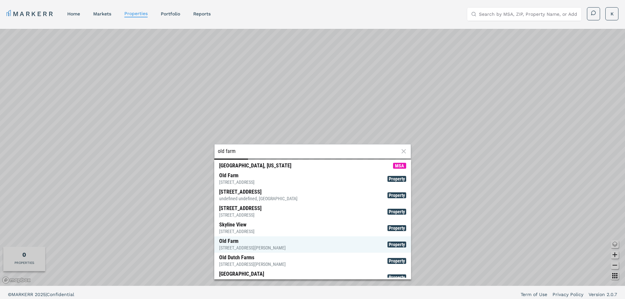
type input "old farm"
click at [236, 242] on div "Old Farm [STREET_ADDRESS]" at bounding box center [252, 244] width 67 height 13
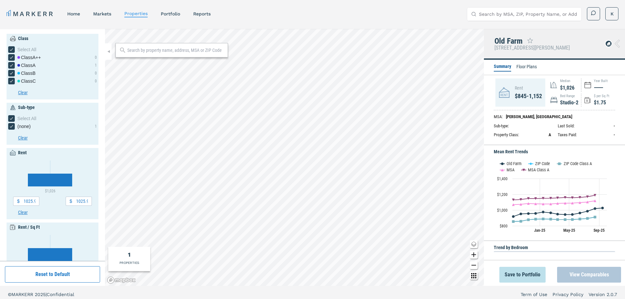
click at [586, 276] on button "View Comparables" at bounding box center [589, 275] width 64 height 16
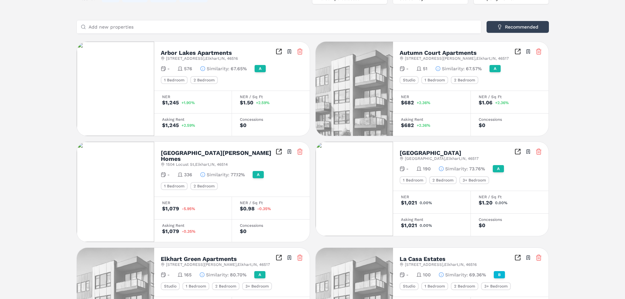
scroll to position [53, 0]
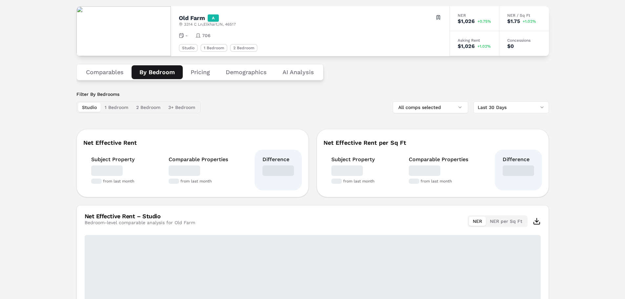
click at [158, 72] on button "By Bedroom" at bounding box center [156, 72] width 51 height 14
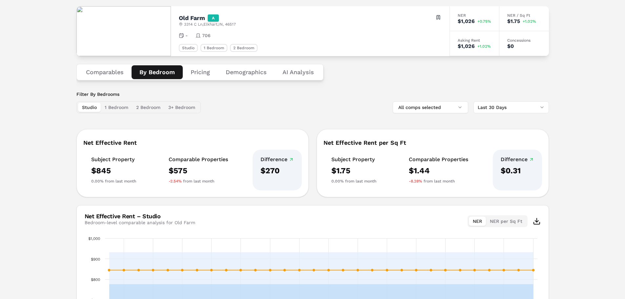
click at [199, 71] on button "Pricing" at bounding box center [200, 72] width 35 height 14
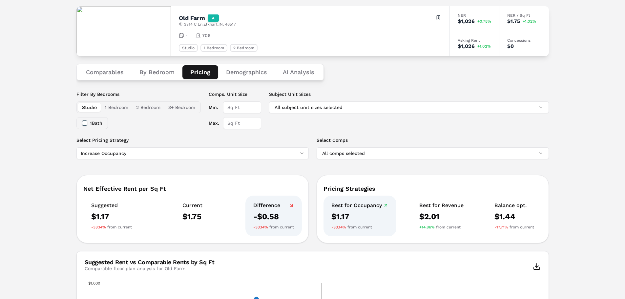
click at [306, 73] on div "Notifications [GEOGRAPHIC_DATA] A [STREET_ADDRESS] Toggle portfolio menu - 706 …" at bounding box center [312, 271] width 472 height 574
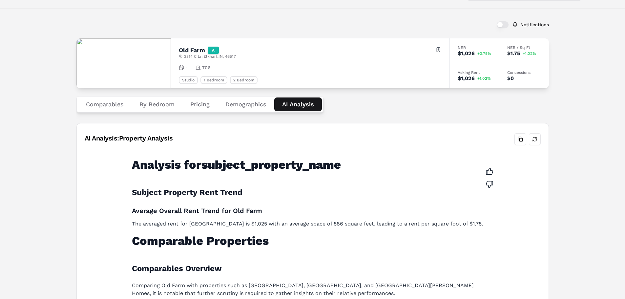
scroll to position [0, 0]
